Goal: Book appointment/travel/reservation

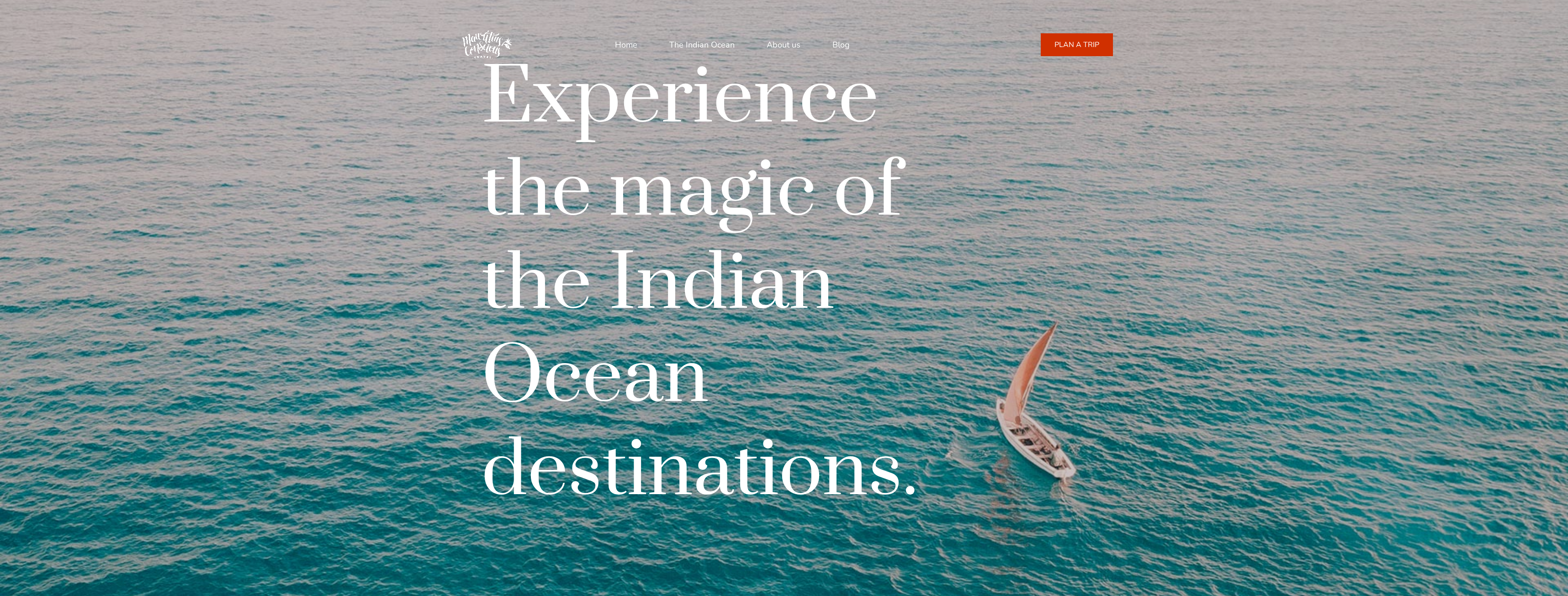
click at [1080, 38] on link "PLAN A TRIP" at bounding box center [1076, 45] width 72 height 23
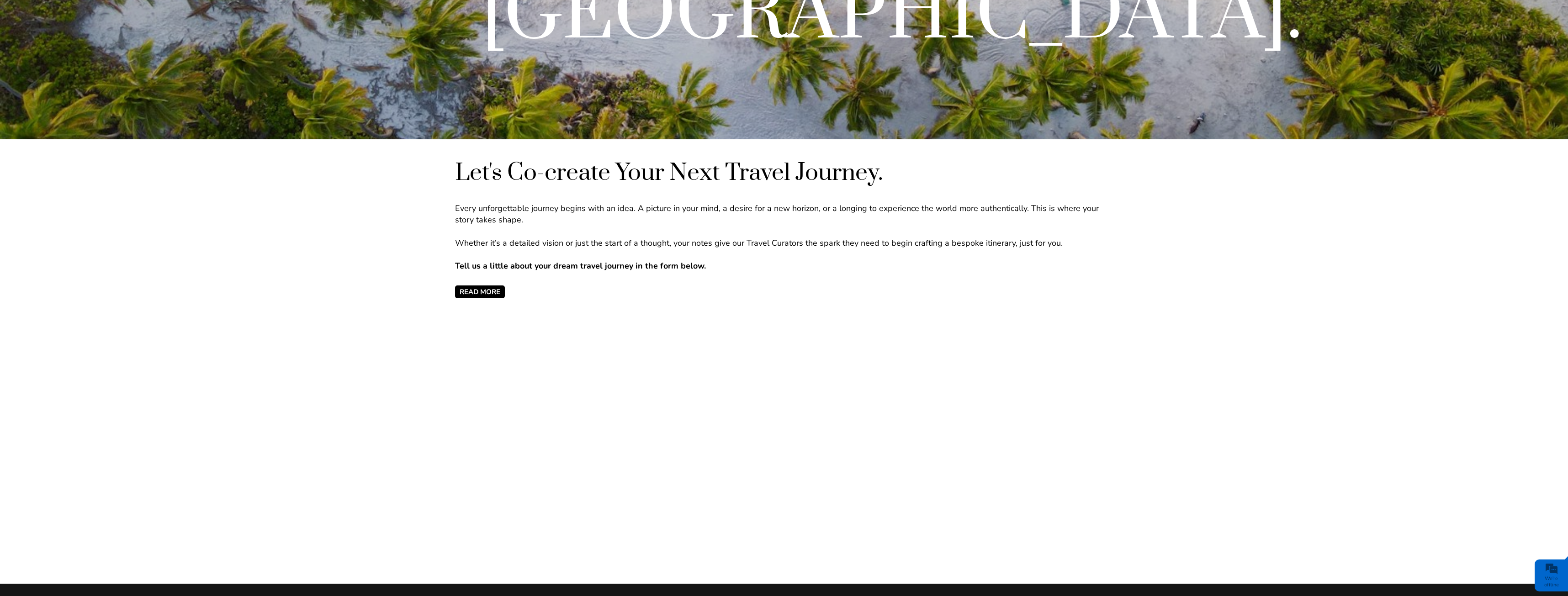
scroll to position [706, 0]
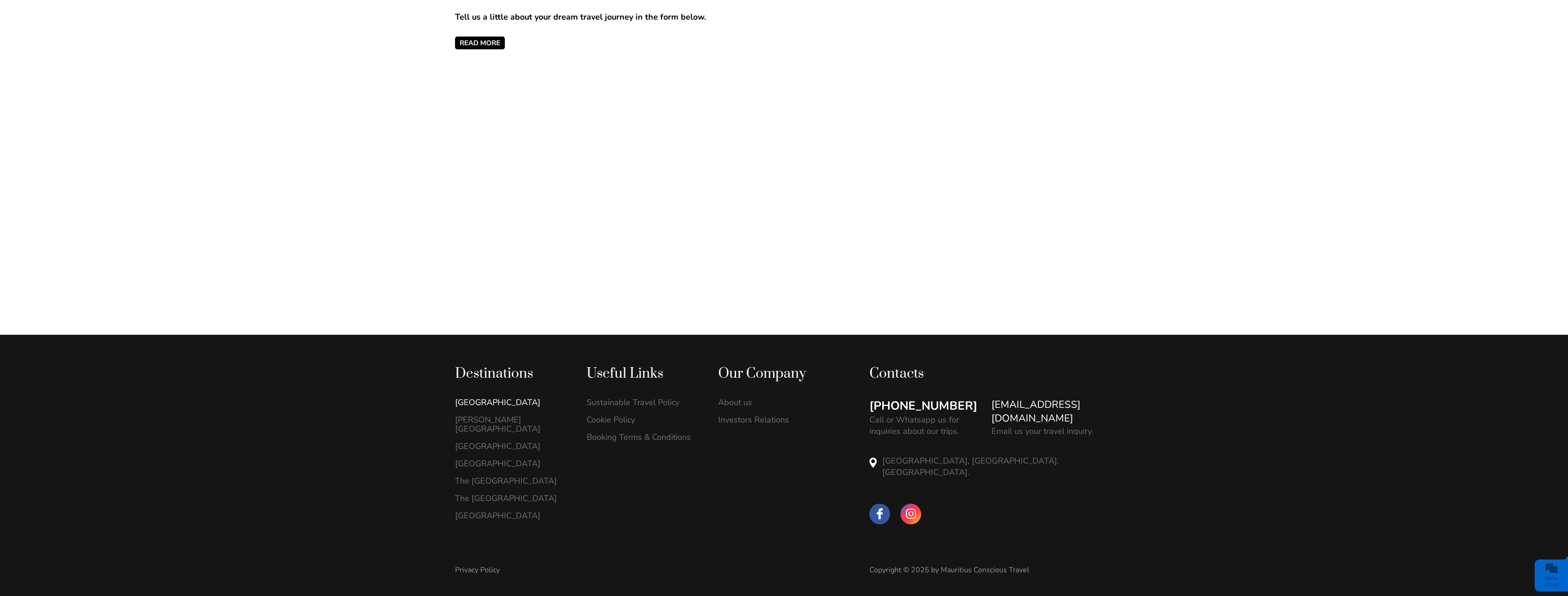
click at [478, 402] on link "[GEOGRAPHIC_DATA]" at bounding box center [511, 402] width 113 height 9
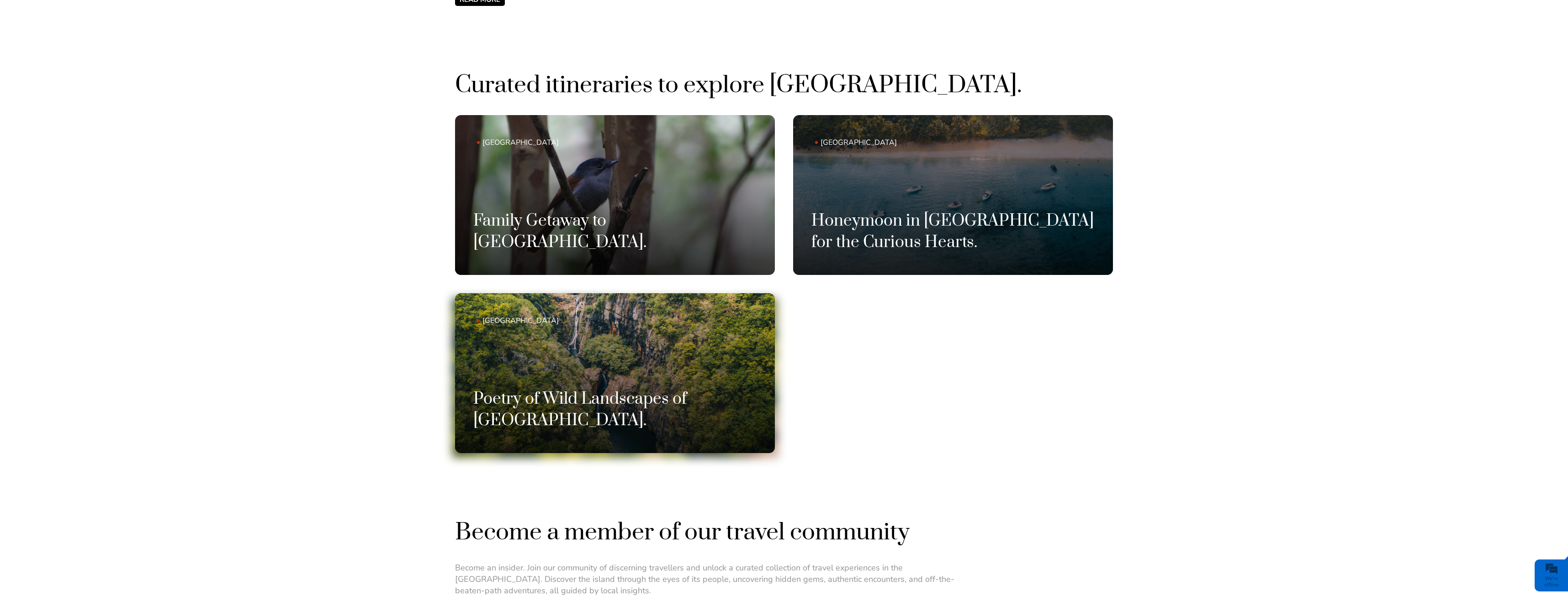
scroll to position [731, 0]
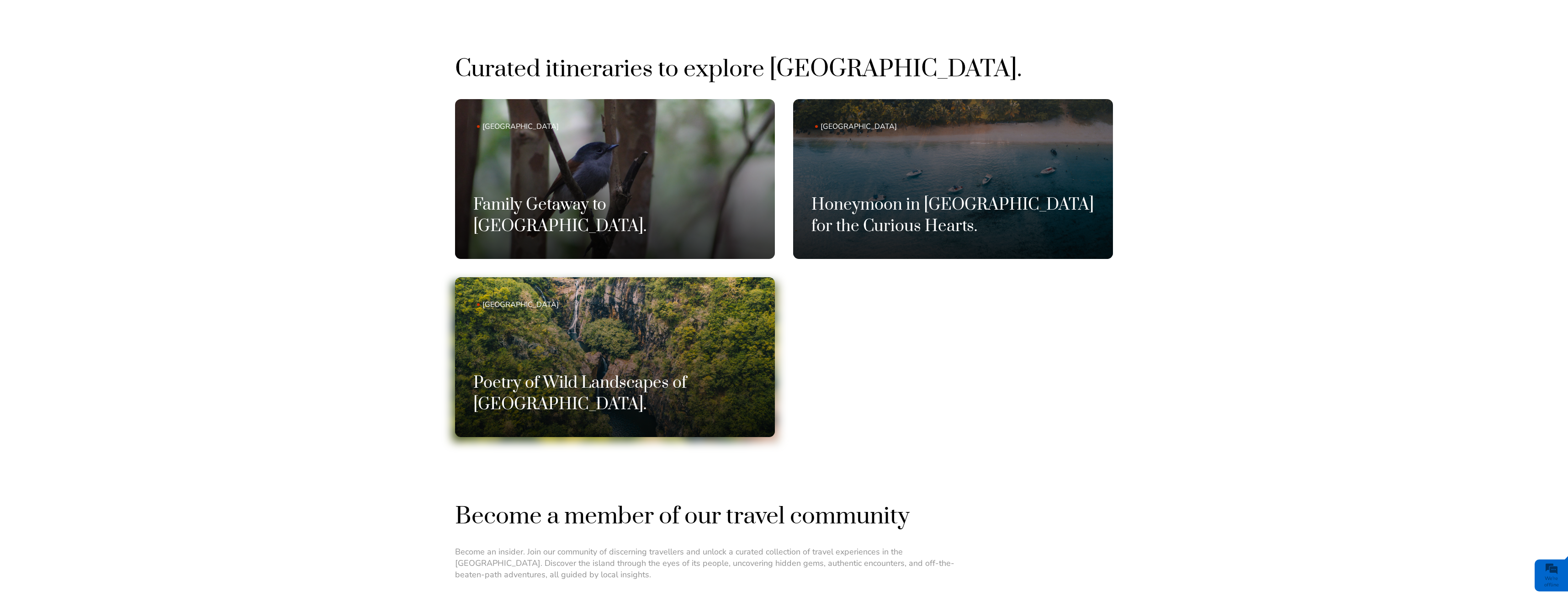
click at [629, 379] on h3 "Poetry of Wild Landscapes of Mauritius." at bounding box center [615, 394] width 283 height 42
